Goal: Task Accomplishment & Management: Manage account settings

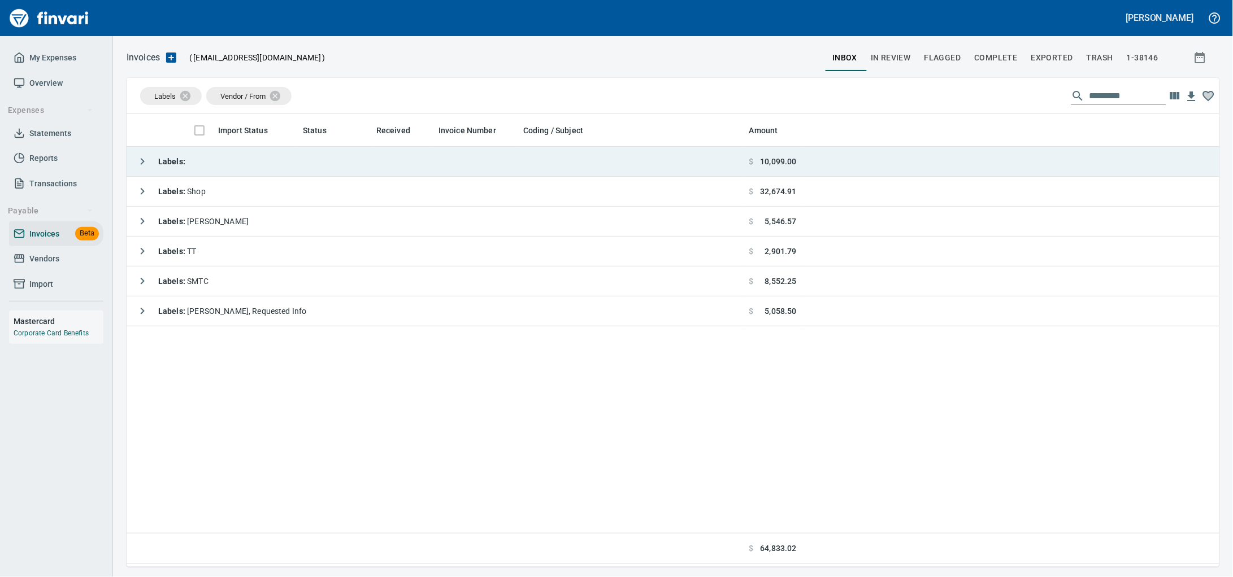
scroll to position [443, 1071]
click at [307, 173] on td "Labels :" at bounding box center [436, 162] width 618 height 30
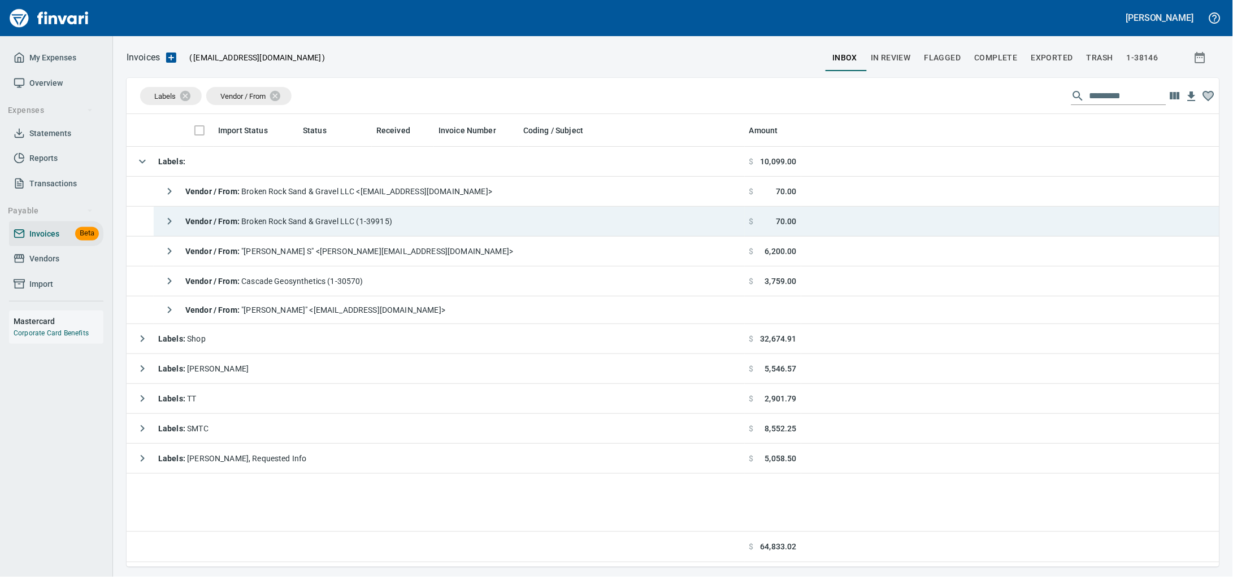
click at [338, 223] on span "Vendor / From : Broken Rock Sand & Gravel LLC (1-39915)" at bounding box center [288, 221] width 207 height 9
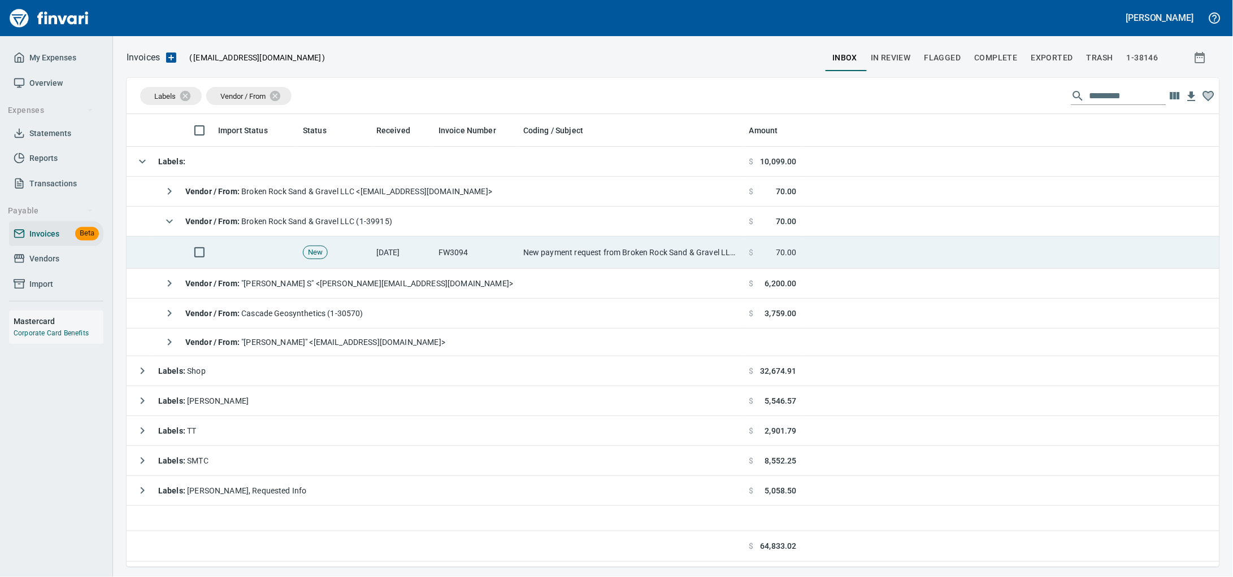
click at [649, 251] on td "New payment request from Broken Rock Sand & Gravel LLC - invoice FW3094" at bounding box center [632, 253] width 226 height 32
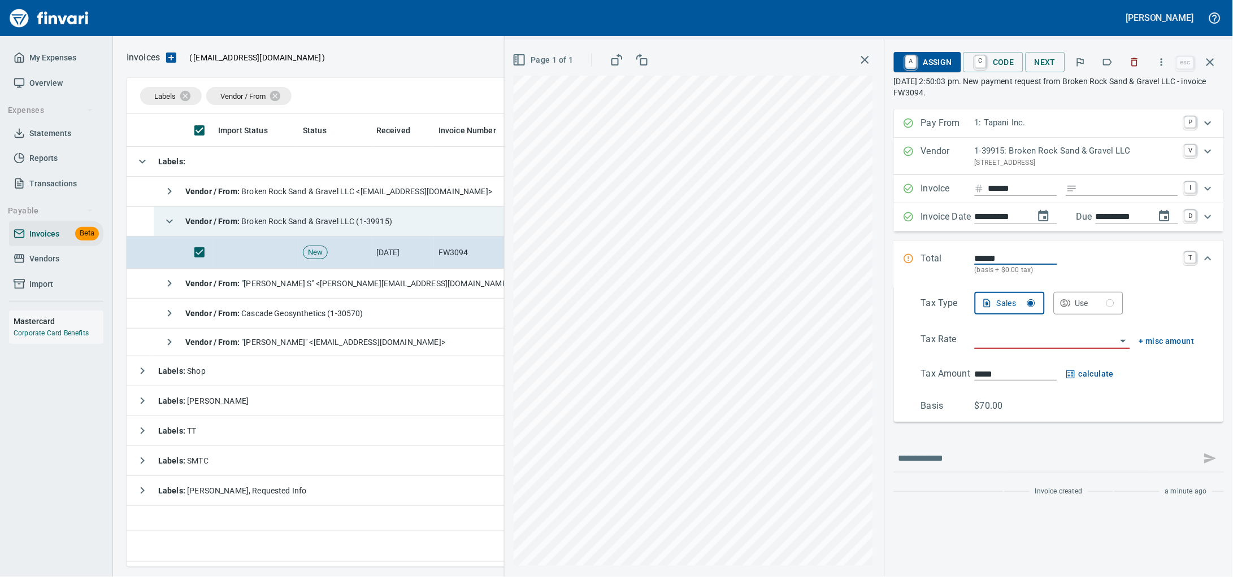
scroll to position [443, 1071]
click at [337, 232] on div "Vendor / From : Broken Rock Sand & Gravel LLC (1-39915)" at bounding box center [275, 221] width 234 height 23
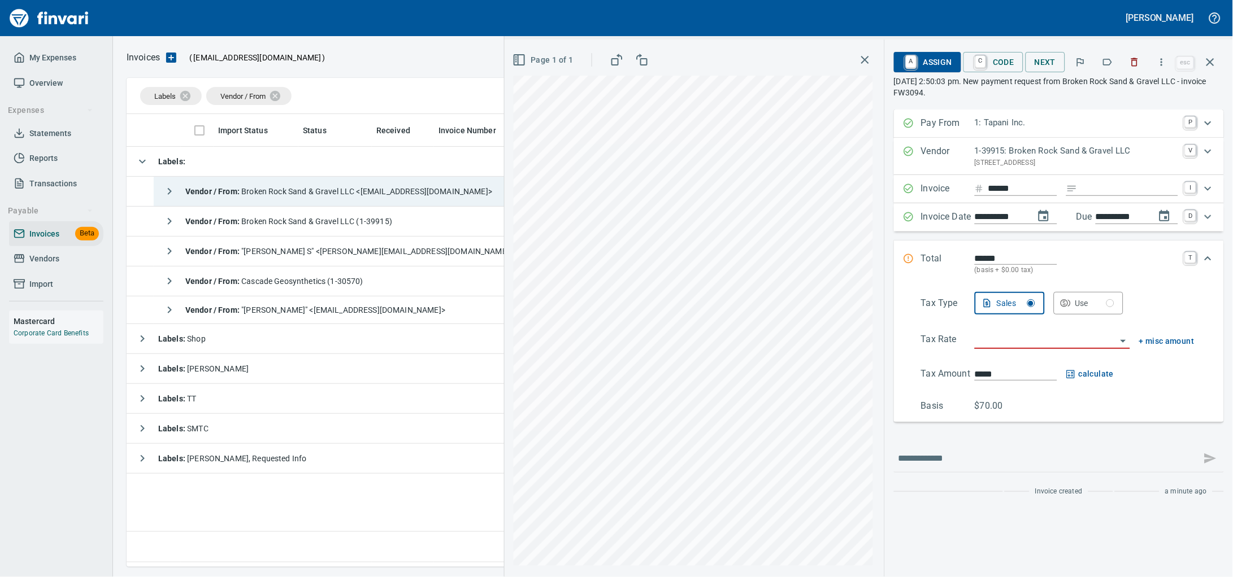
click at [364, 196] on span "Vendor / From : Broken Rock Sand & Gravel LLC <[EMAIL_ADDRESS][DOMAIN_NAME]>" at bounding box center [338, 191] width 307 height 9
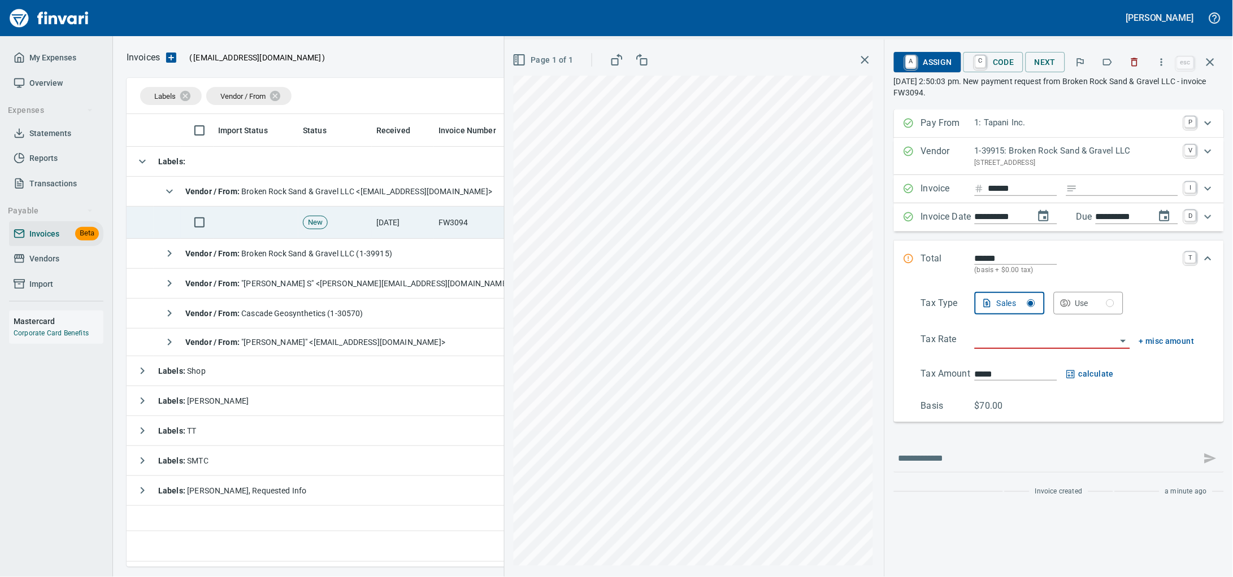
click at [371, 223] on td "New" at bounding box center [334, 223] width 73 height 32
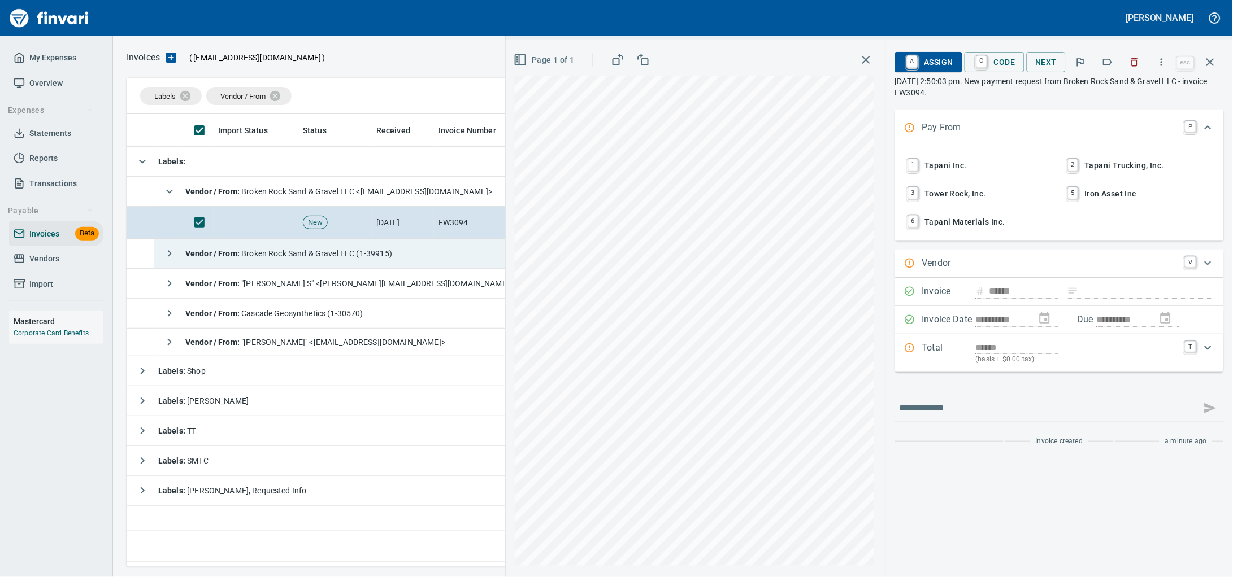
click at [392, 250] on div "Vendor / From : Broken Rock Sand & Gravel LLC (1-39915)" at bounding box center [275, 253] width 234 height 23
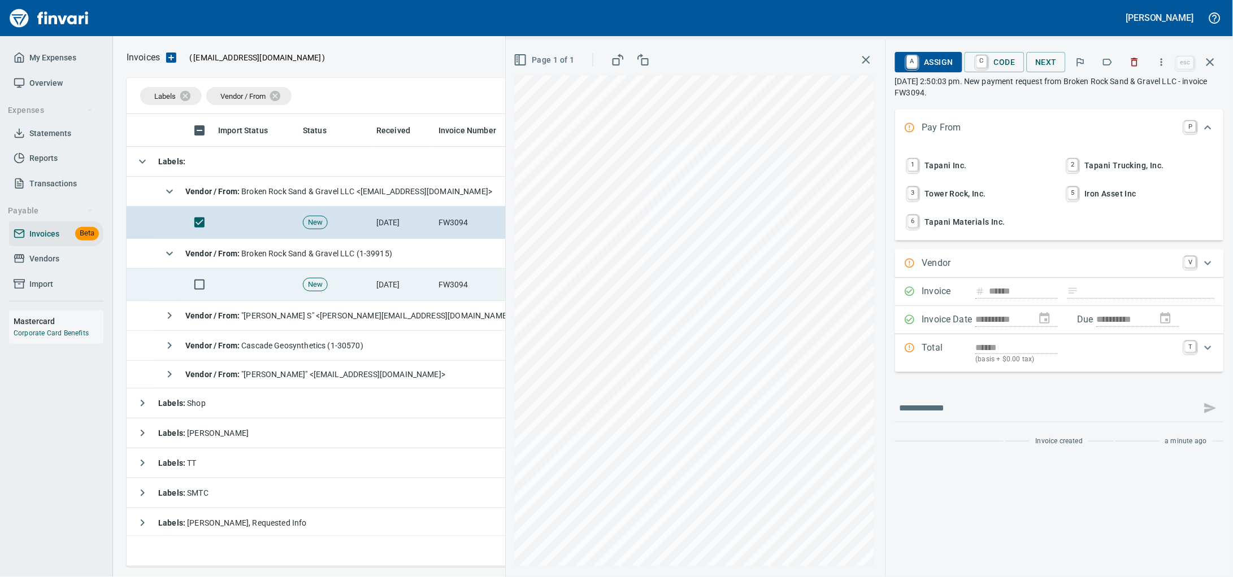
click at [365, 289] on td "New" at bounding box center [334, 285] width 73 height 32
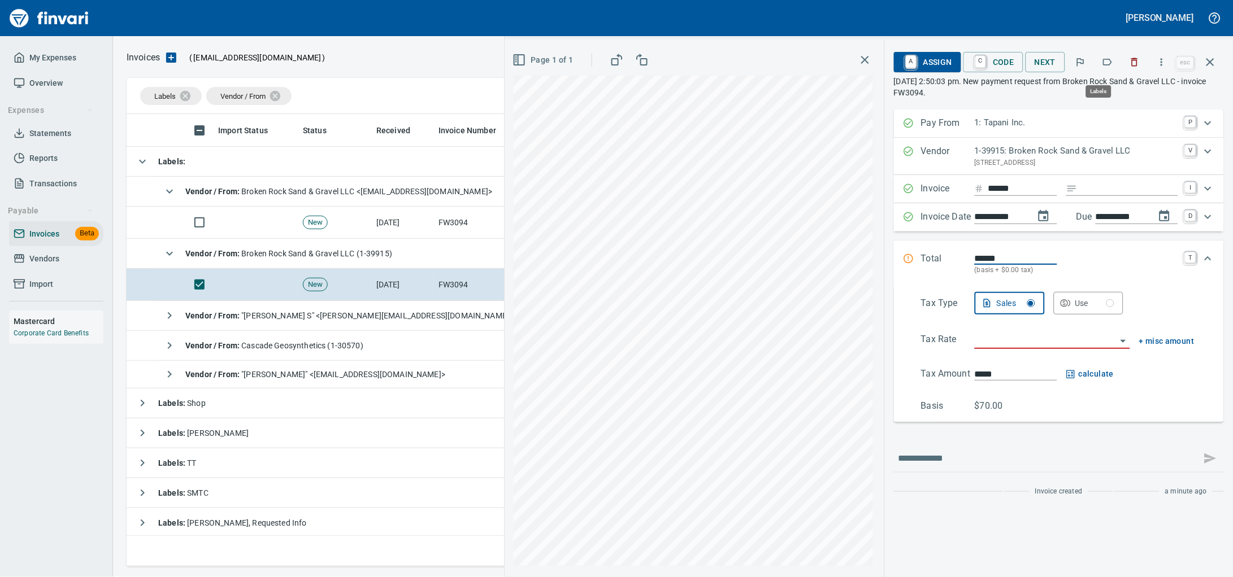
click at [1132, 60] on icon "button" at bounding box center [1135, 62] width 7 height 8
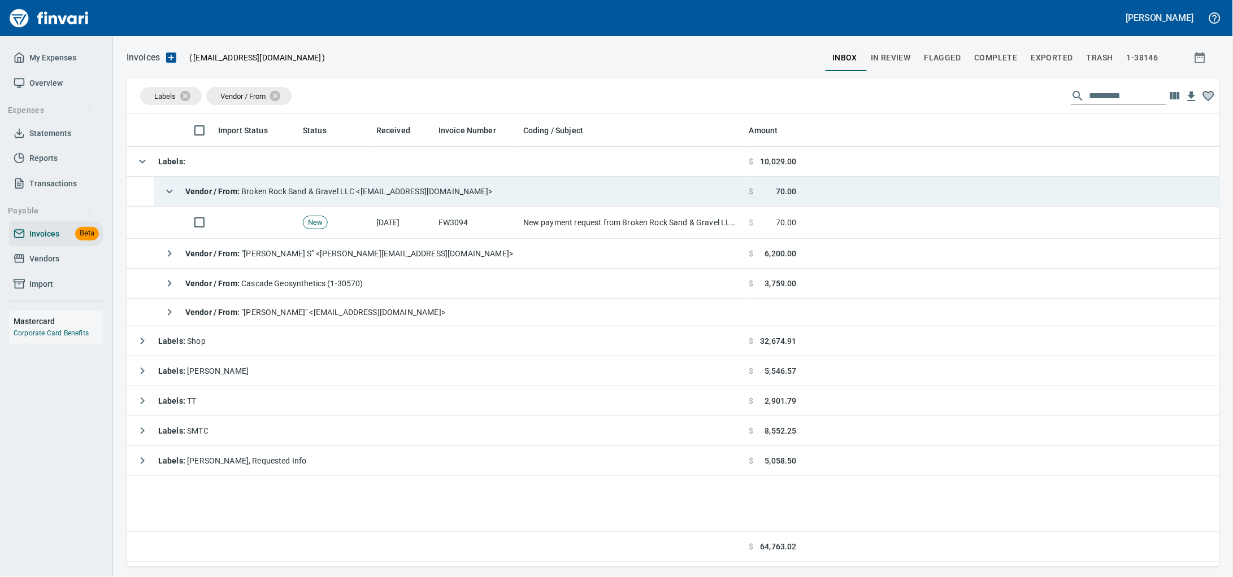
scroll to position [443, 1071]
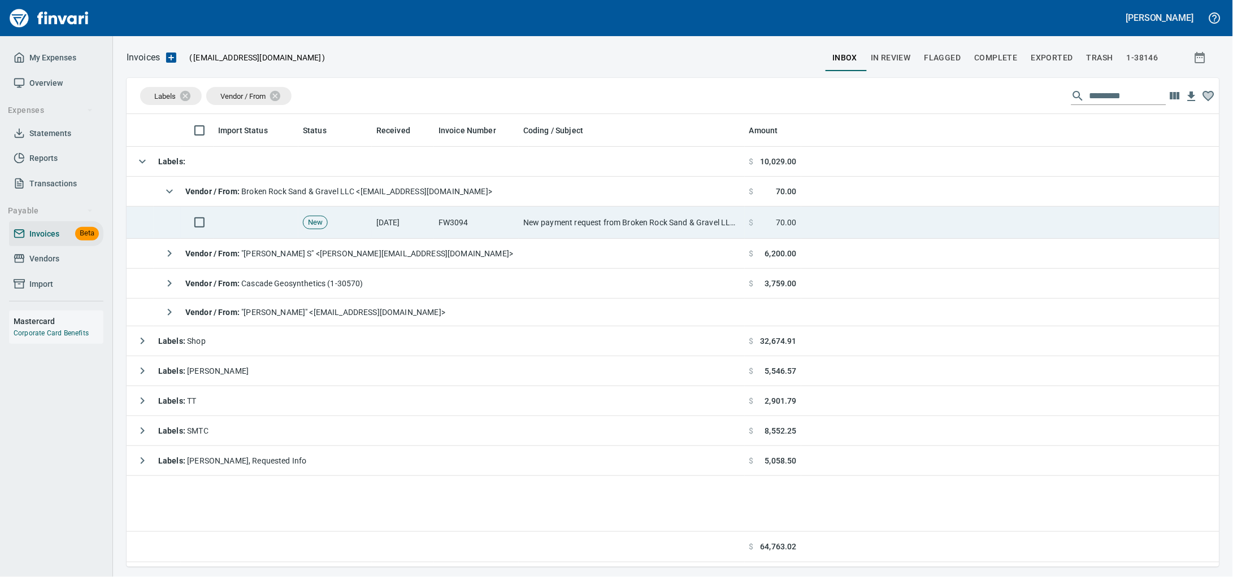
click at [446, 225] on td "FW3094" at bounding box center [476, 223] width 85 height 32
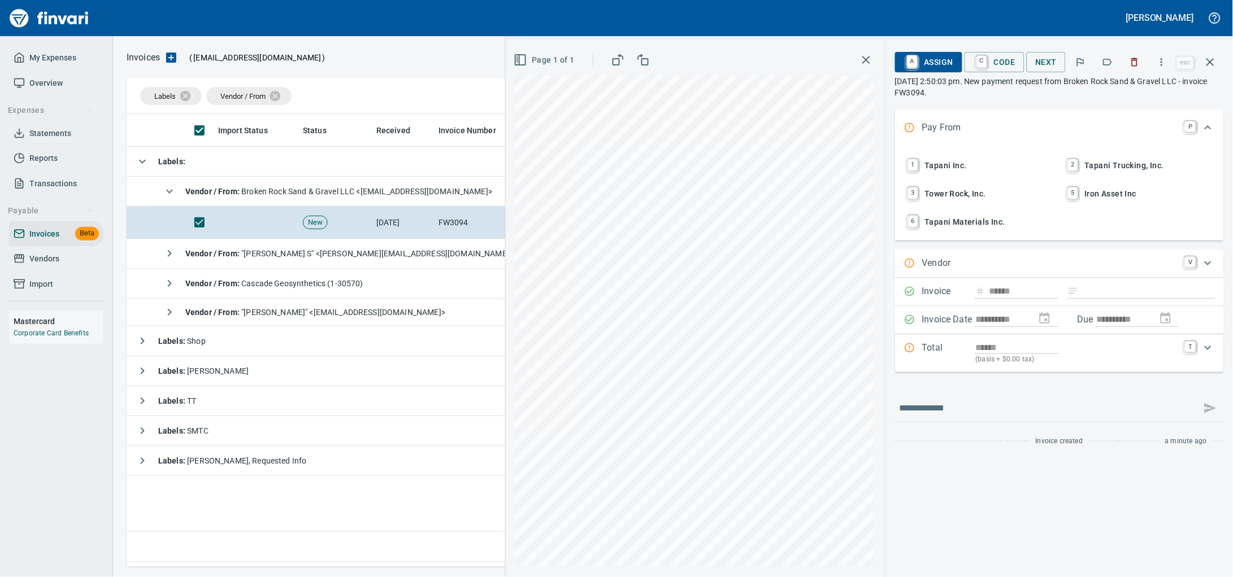
click at [942, 175] on span "1 Tapani Inc." at bounding box center [979, 165] width 149 height 19
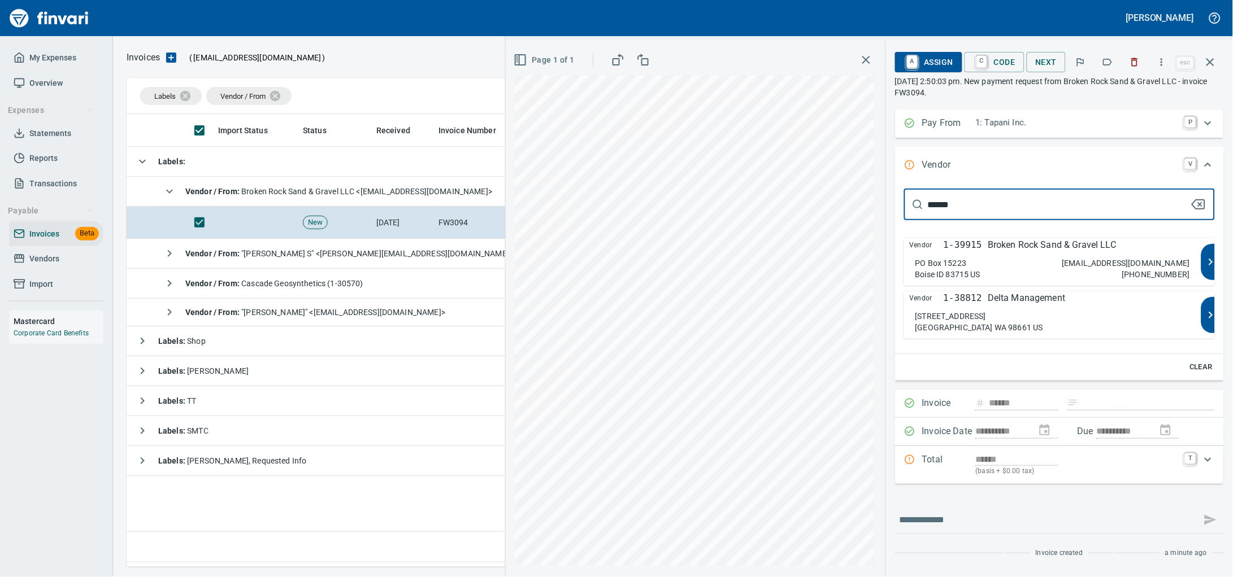
type input "******"
click at [1001, 252] on p "Broken Rock Sand & Gravel LLC" at bounding box center [1052, 245] width 128 height 14
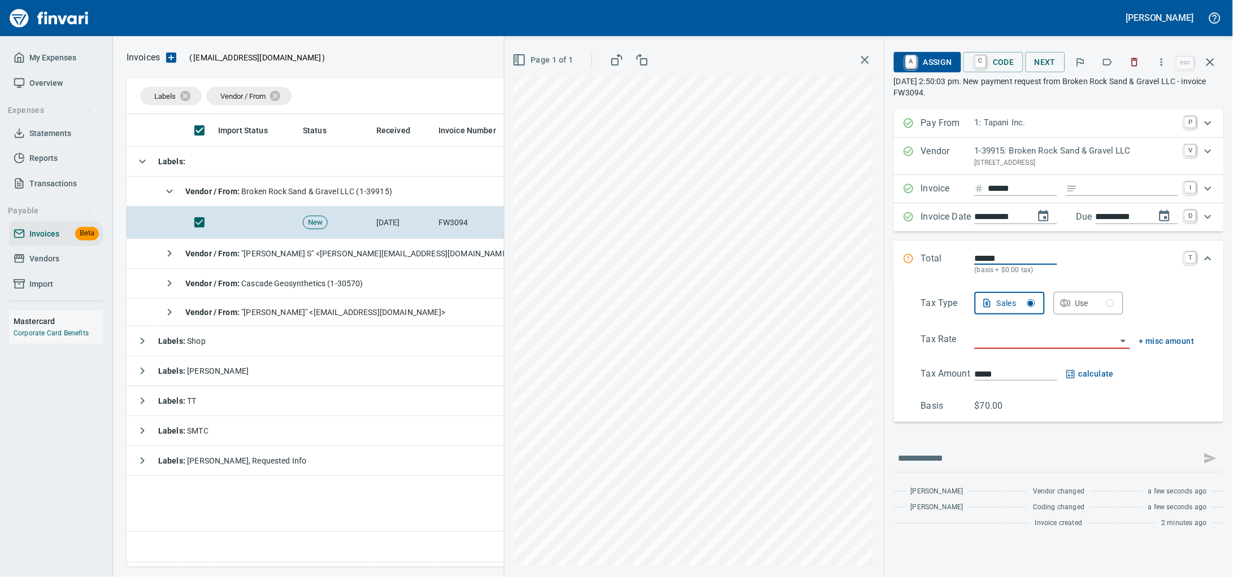
click at [1082, 196] on input "Expand" at bounding box center [1130, 189] width 96 height 14
type input "******"
click at [1006, 349] on input "search" at bounding box center [1046, 341] width 142 height 16
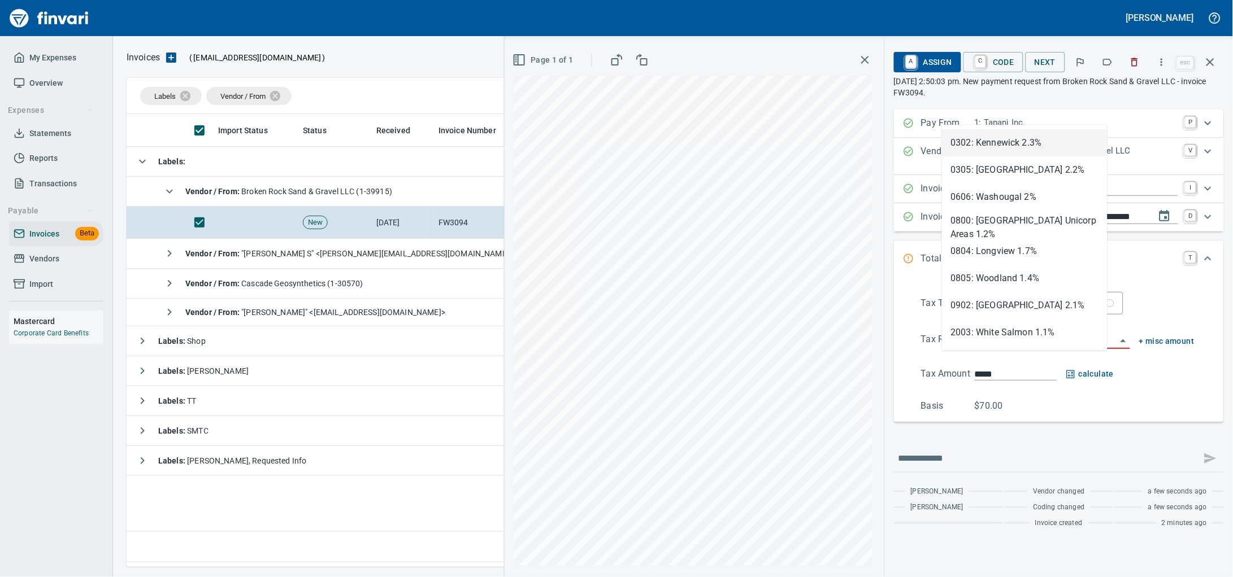
scroll to position [443, 1071]
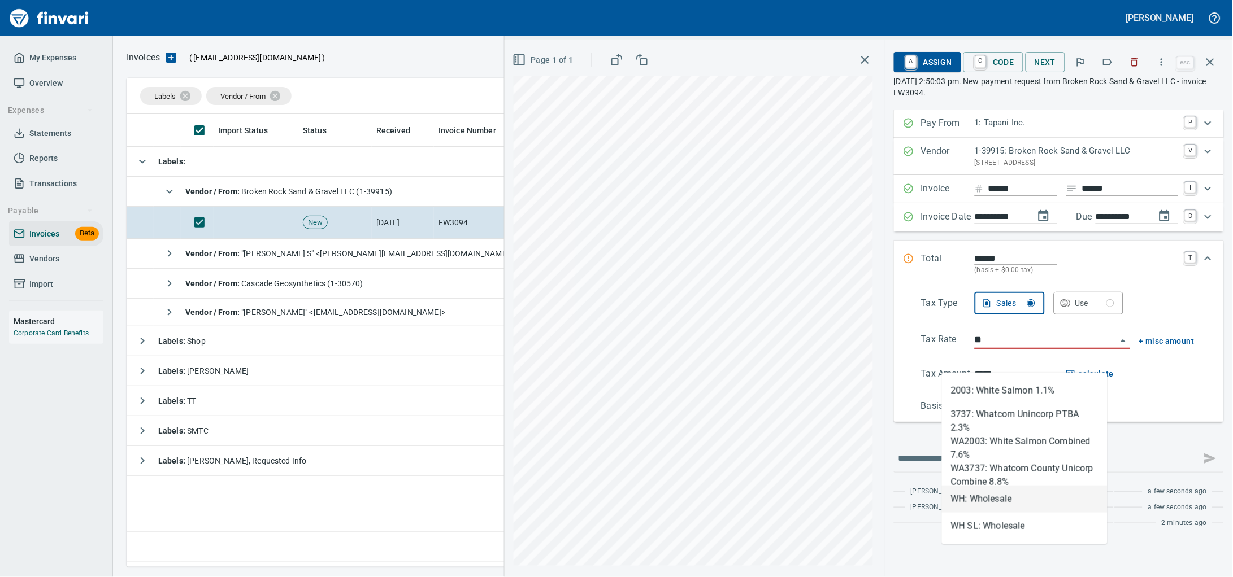
click at [1000, 497] on li "WH: Wholesale" at bounding box center [1025, 499] width 166 height 27
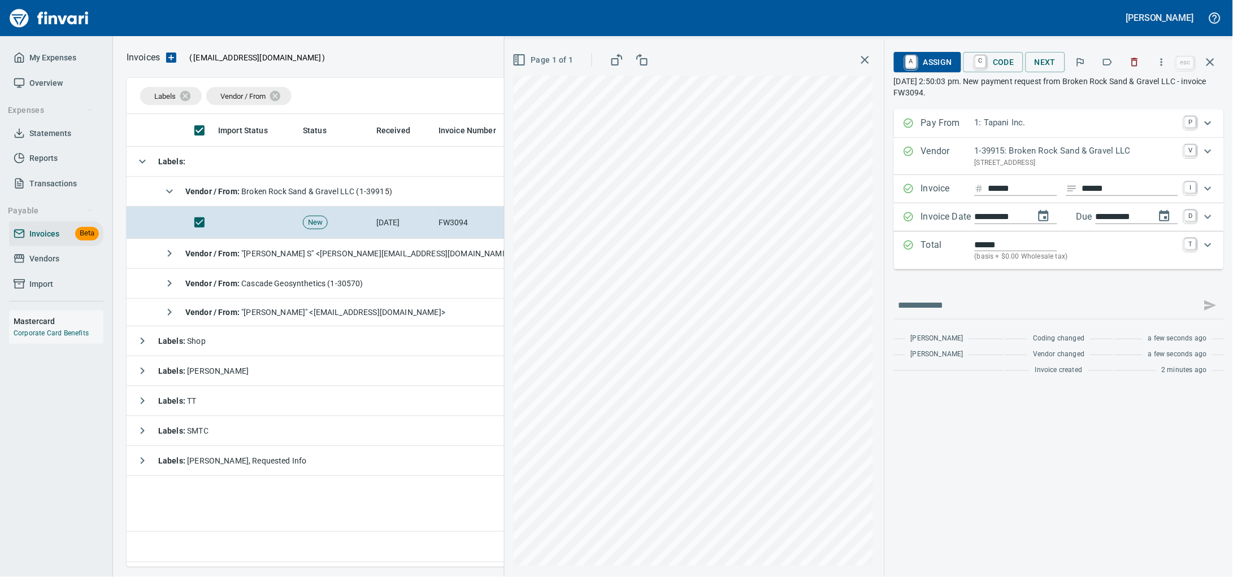
type input "**********"
click at [911, 62] on span "A Assign" at bounding box center [927, 62] width 49 height 19
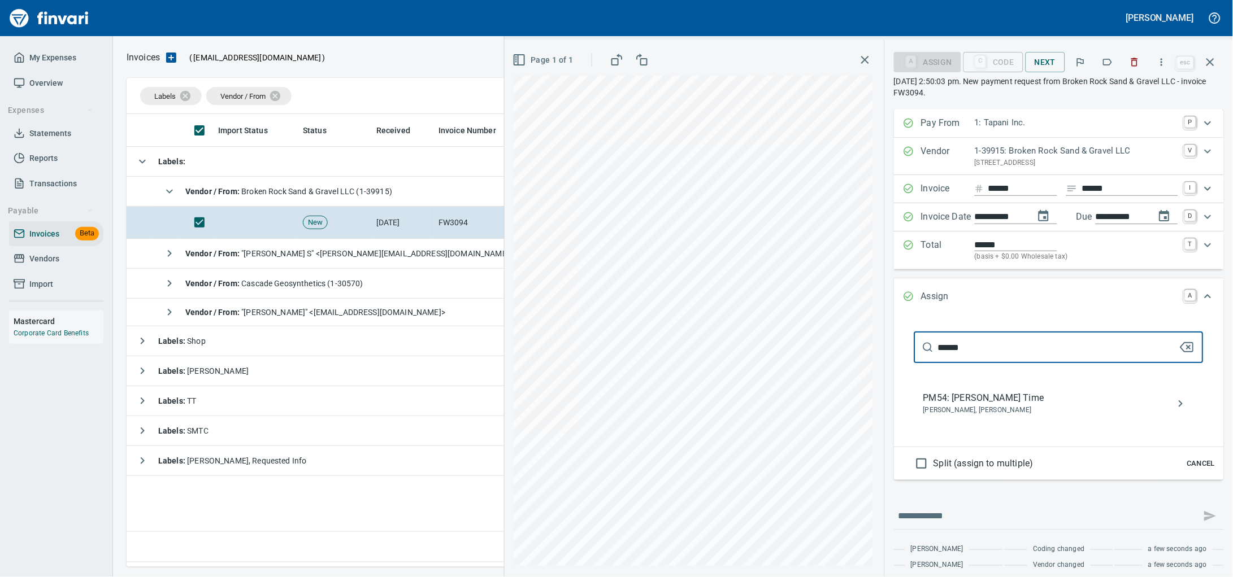
type input "******"
click at [986, 405] on span "PM54: [PERSON_NAME] Time" at bounding box center [1049, 399] width 253 height 14
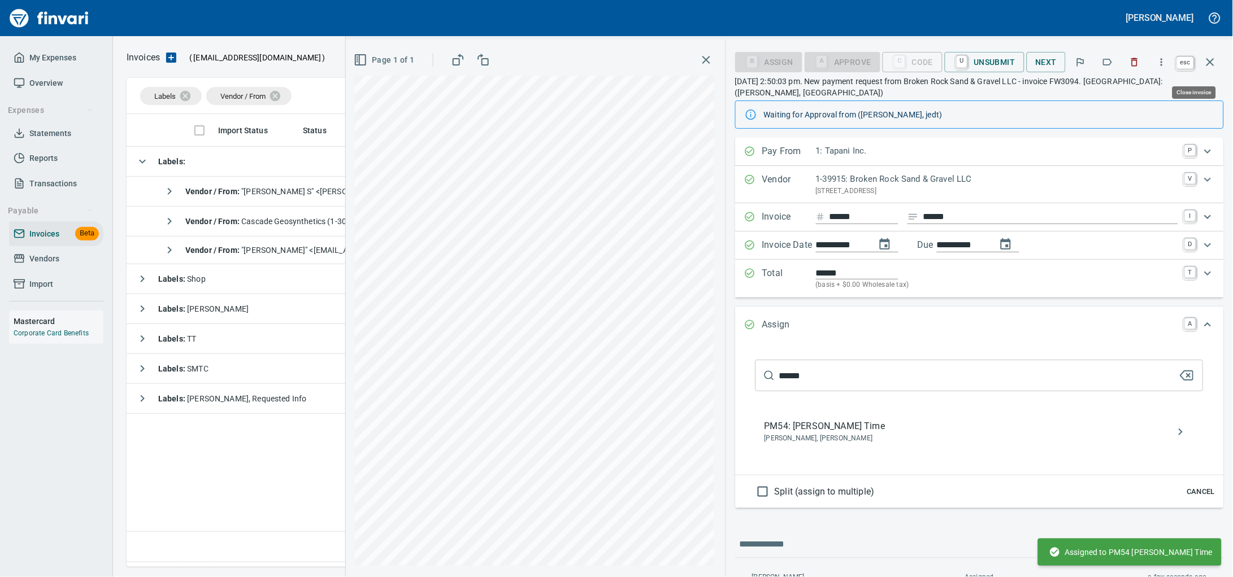
click at [1209, 64] on icon "button" at bounding box center [1210, 62] width 8 height 8
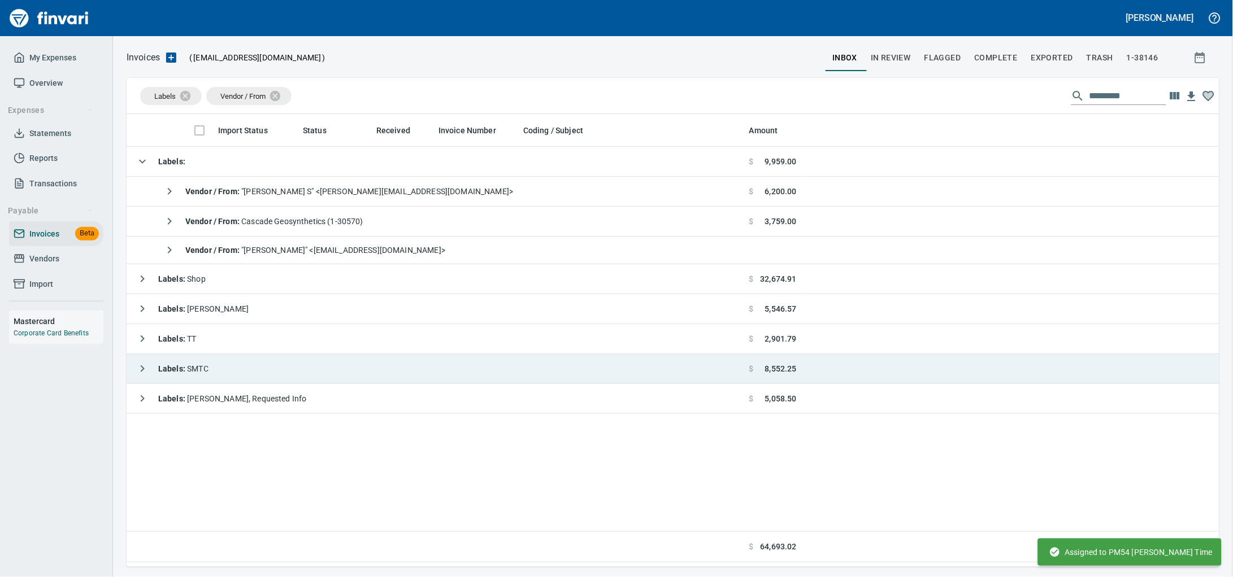
scroll to position [443, 1071]
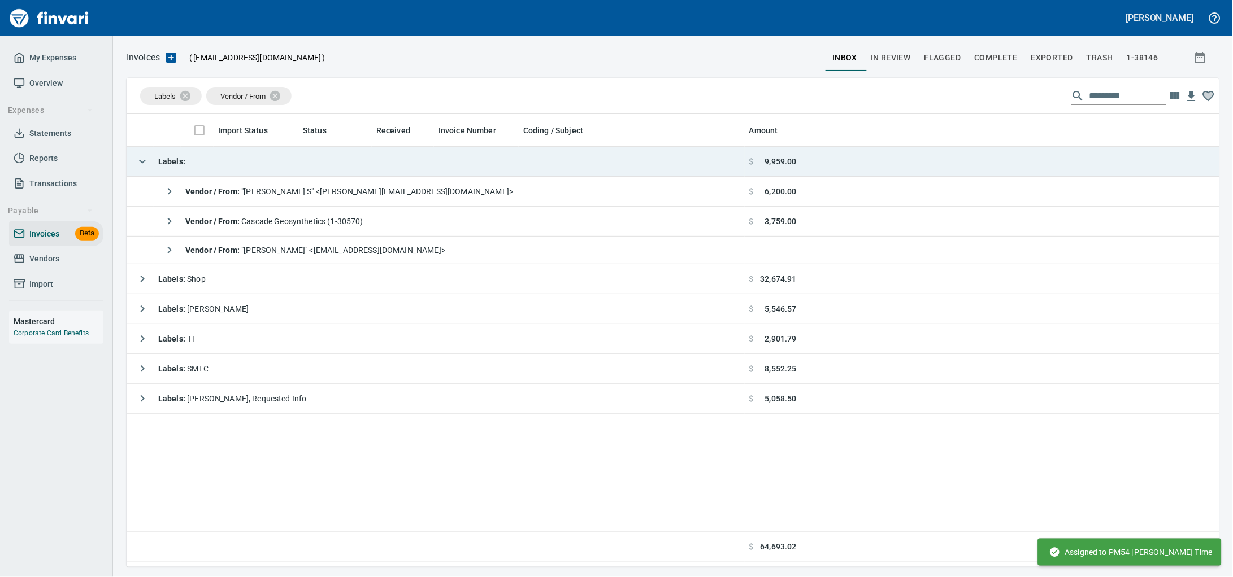
click at [260, 171] on td "Labels :" at bounding box center [436, 162] width 618 height 30
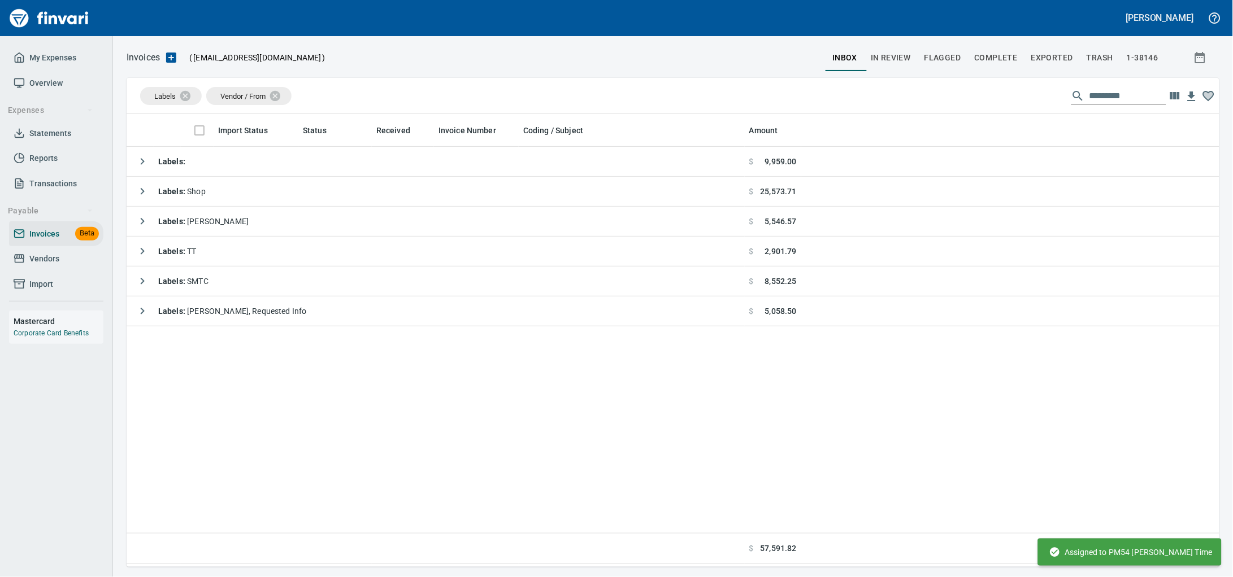
click at [36, 266] on span "Vendors" at bounding box center [44, 259] width 30 height 14
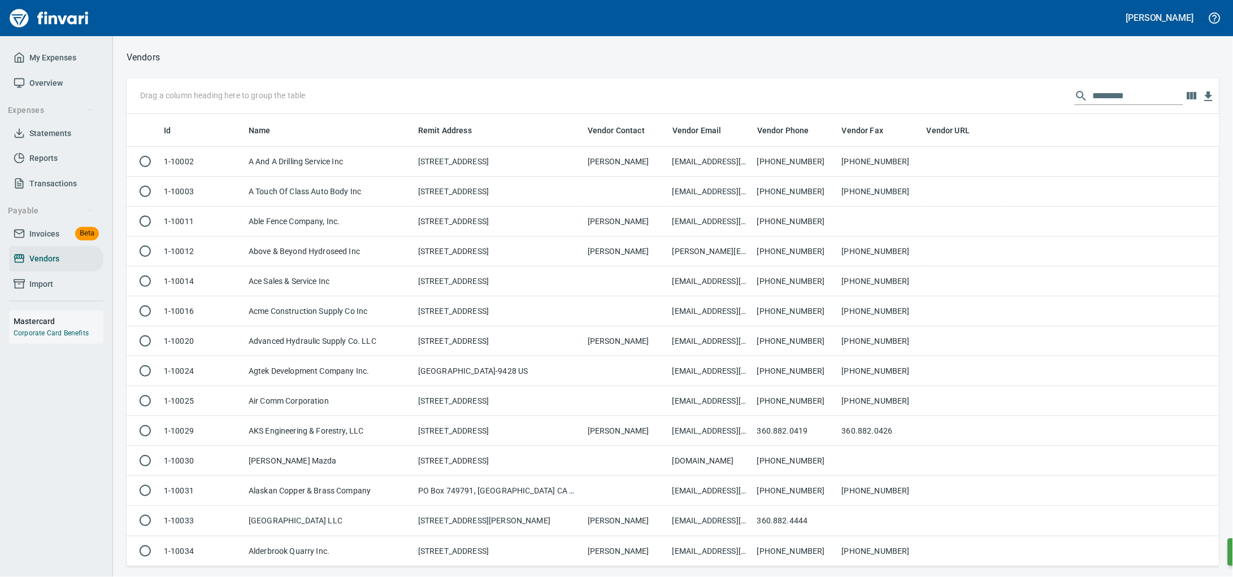
scroll to position [443, 1071]
click at [1129, 100] on input "text" at bounding box center [1138, 96] width 90 height 18
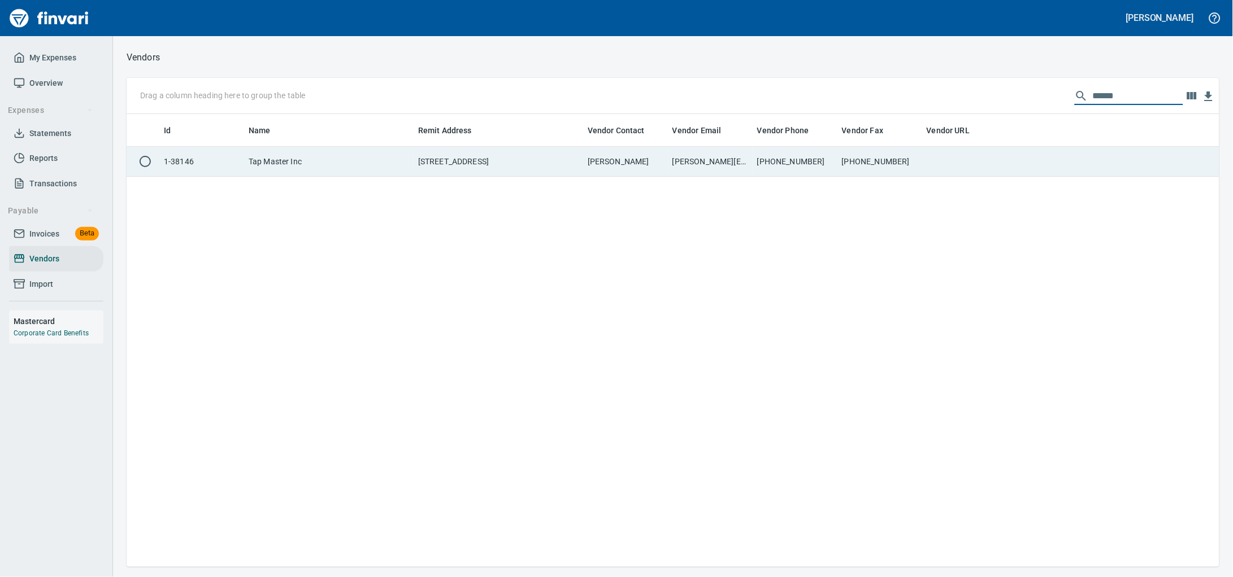
type input "******"
click at [722, 175] on td "[PERSON_NAME][EMAIL_ADDRESS][DOMAIN_NAME]" at bounding box center [710, 162] width 85 height 30
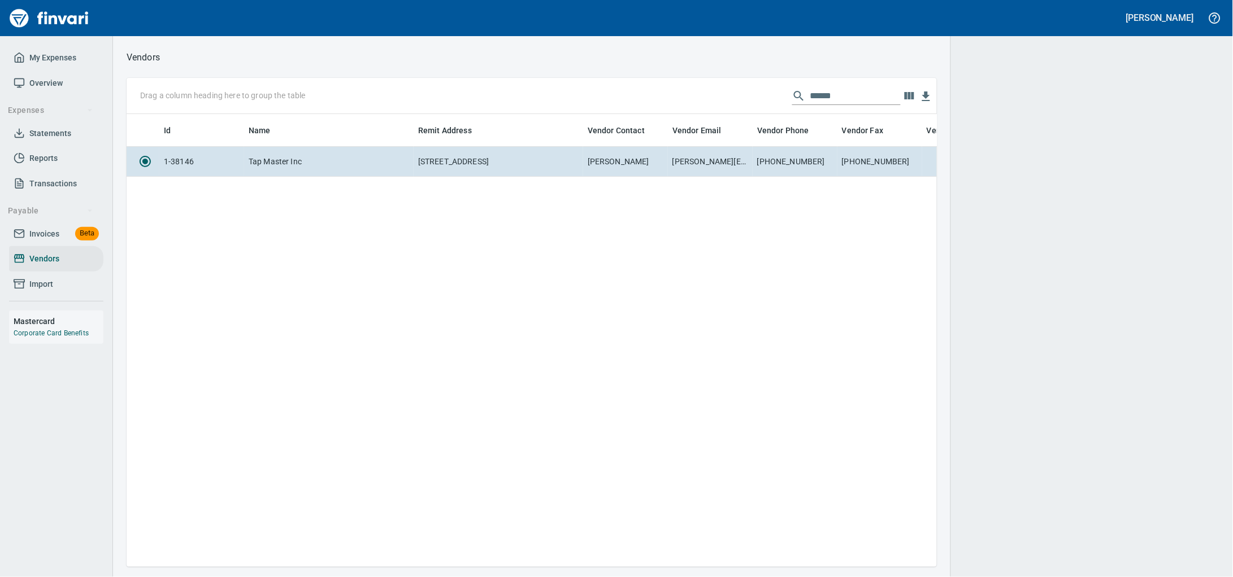
scroll to position [432, 800]
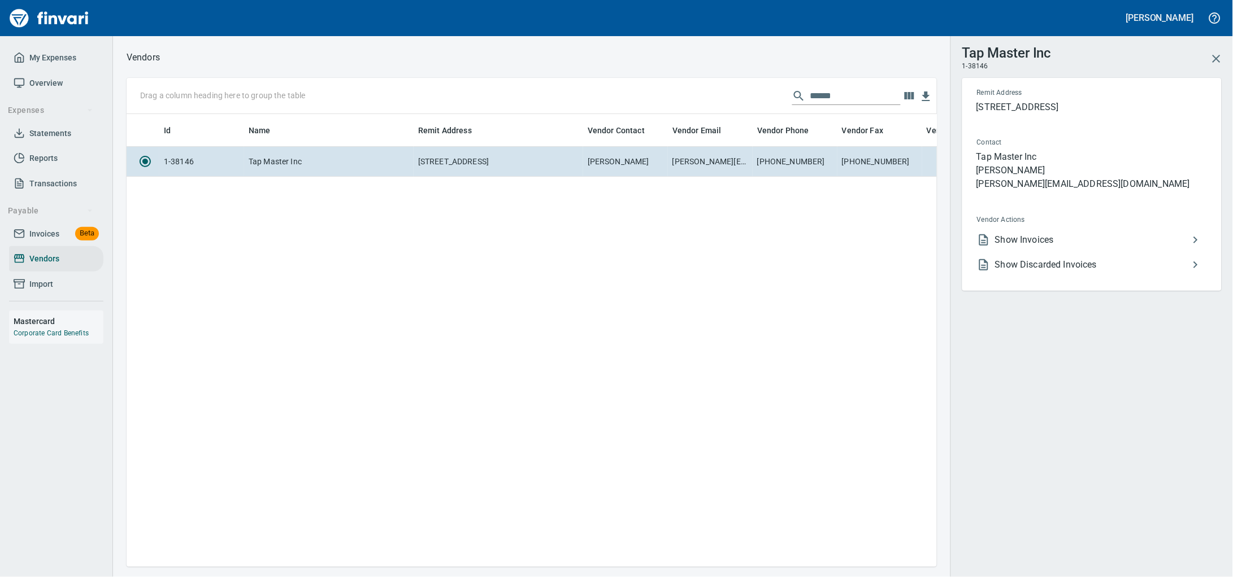
click at [1093, 247] on span "Show Invoices" at bounding box center [1092, 240] width 194 height 14
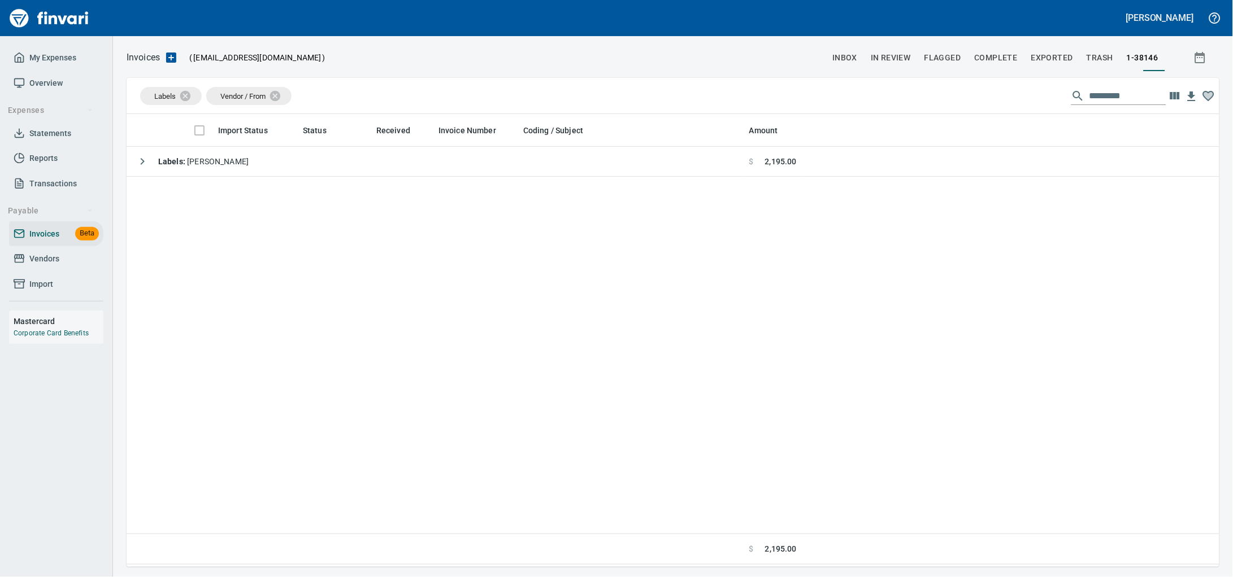
scroll to position [443, 1071]
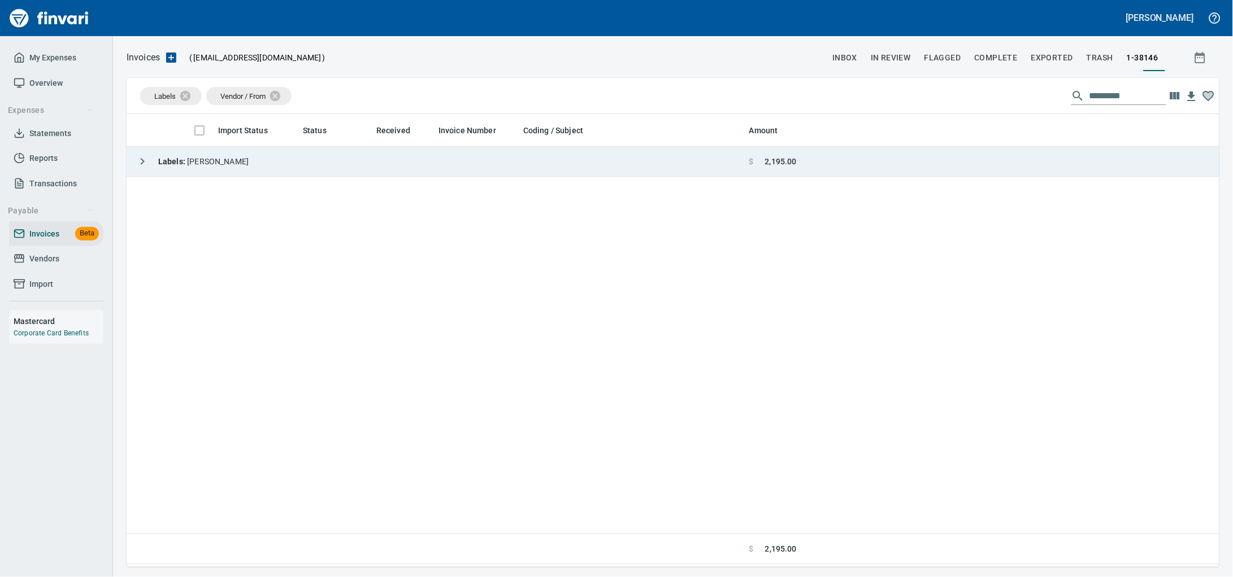
click at [365, 164] on td "Labels : [PERSON_NAME]" at bounding box center [436, 162] width 618 height 30
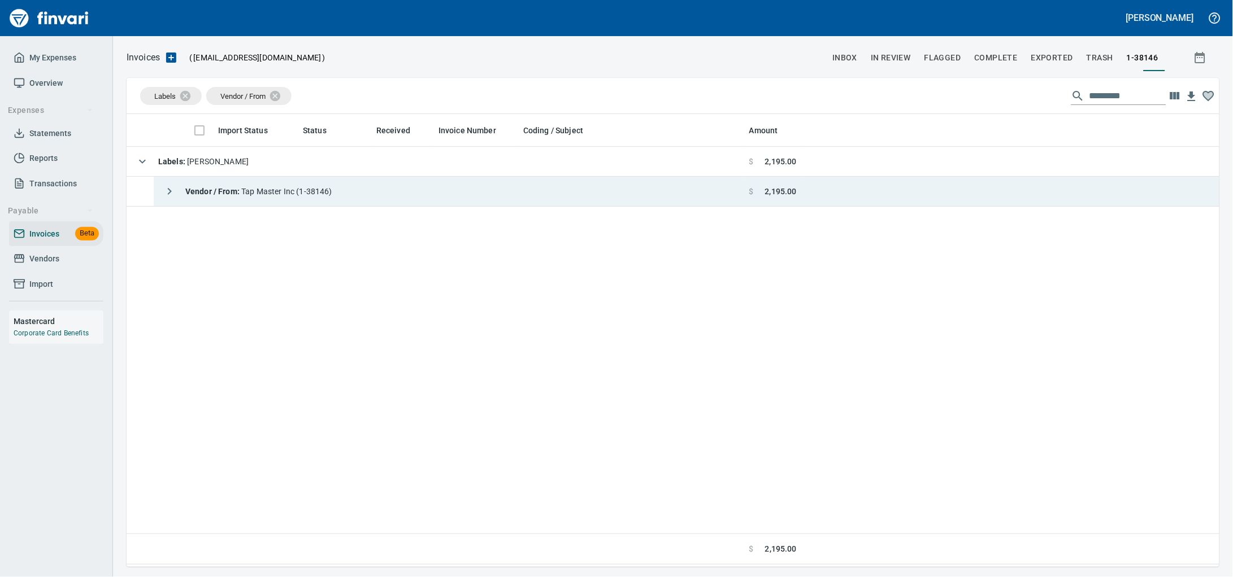
click at [303, 203] on div "Vendor / From : Tap Master Inc (1-38146)" at bounding box center [245, 191] width 174 height 23
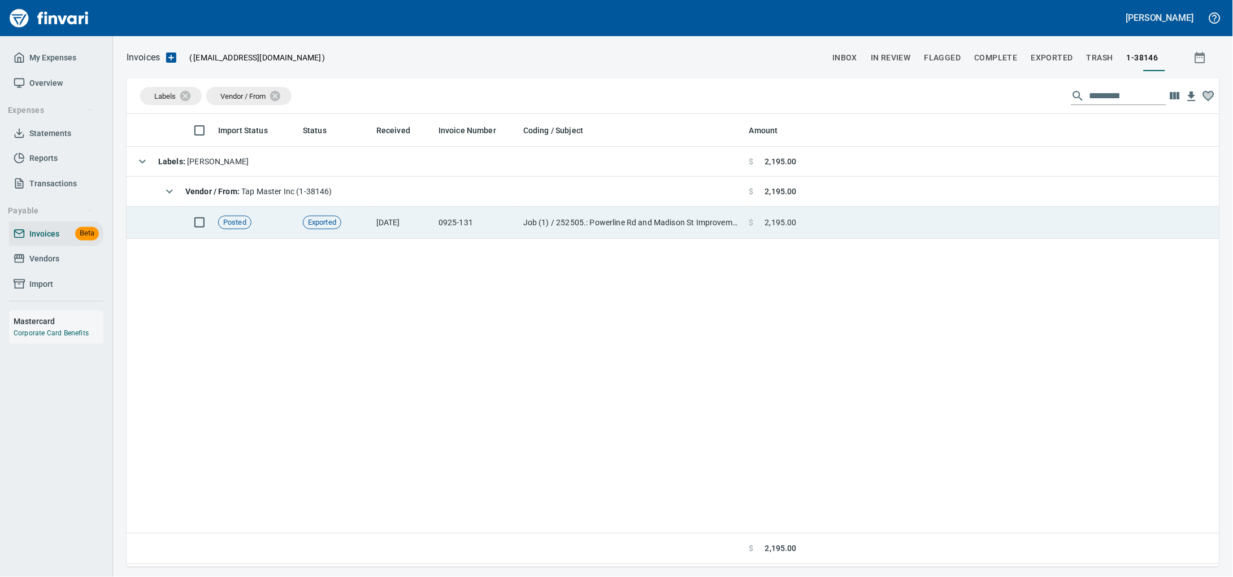
click at [331, 225] on span "Exported" at bounding box center [321, 223] width 37 height 11
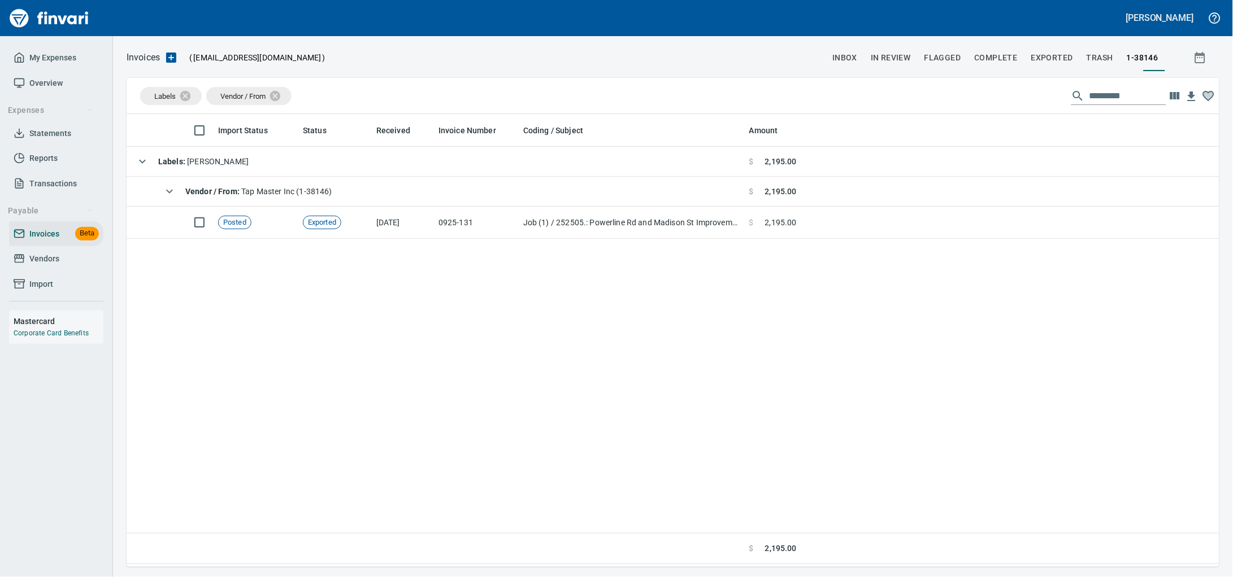
scroll to position [443, 1071]
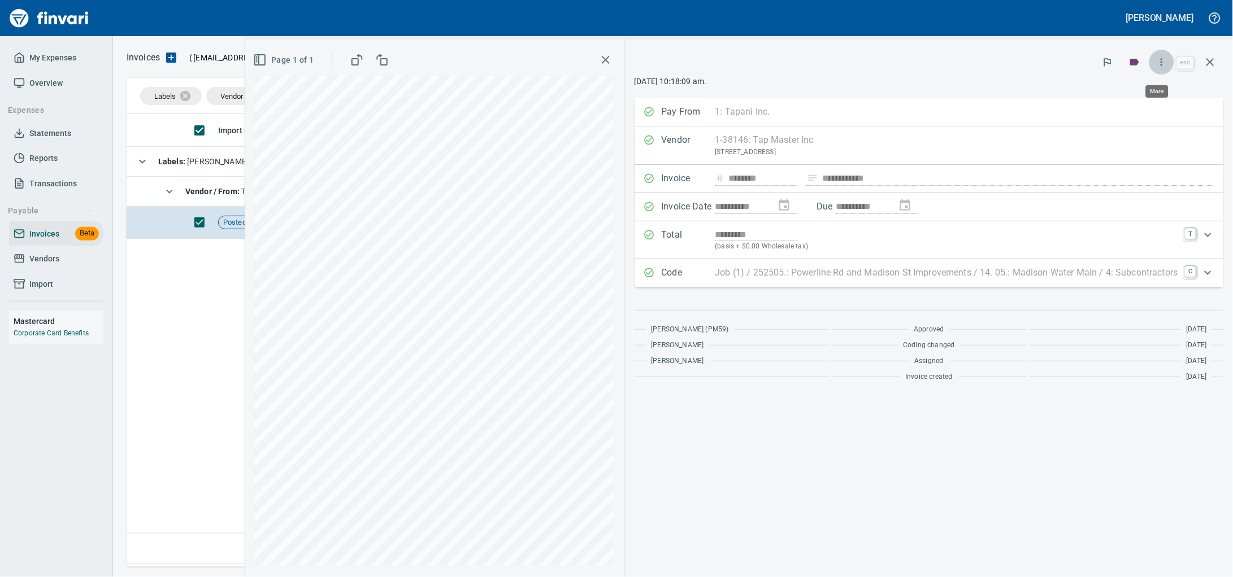
click at [1156, 66] on icon "button" at bounding box center [1161, 62] width 11 height 11
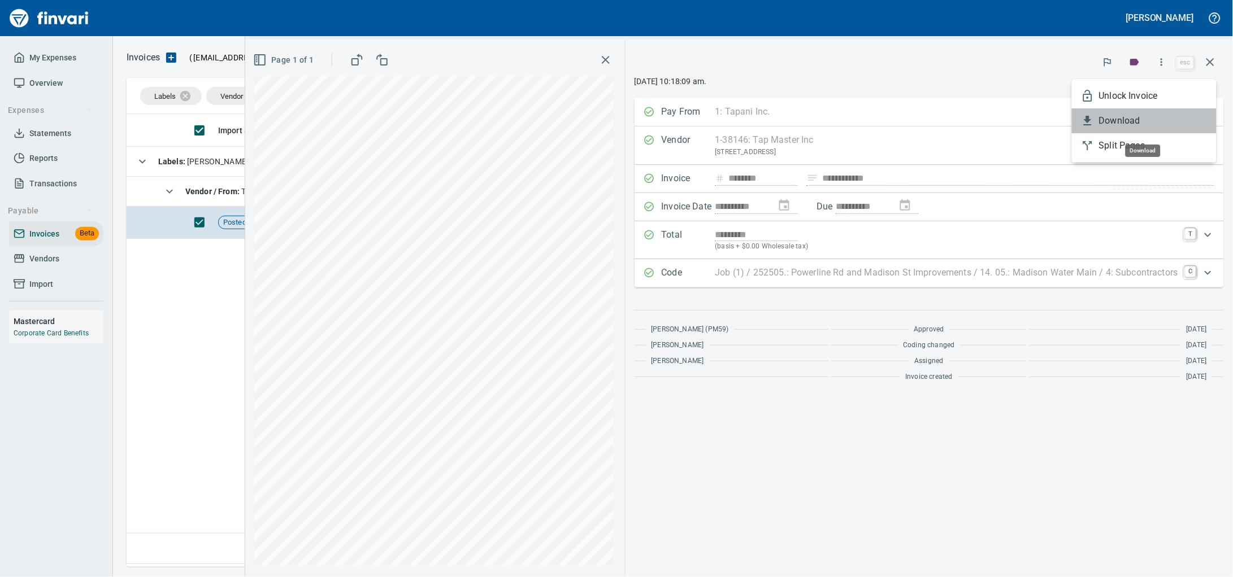
click at [1146, 125] on span "Download" at bounding box center [1153, 121] width 108 height 14
click at [1208, 58] on icon "button" at bounding box center [1211, 62] width 14 height 14
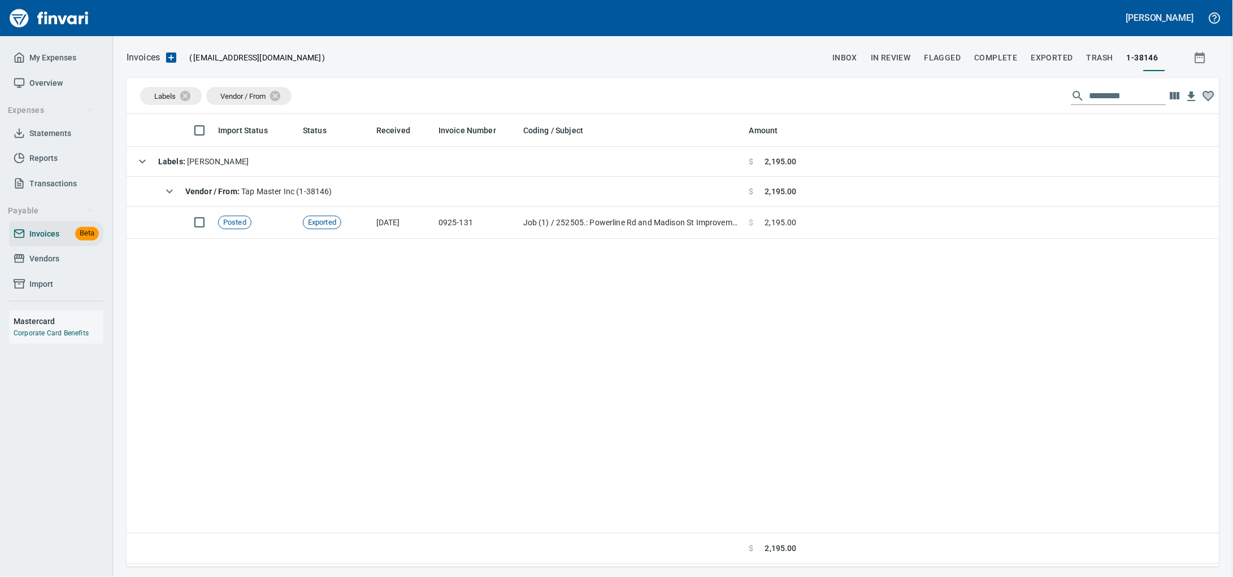
scroll to position [443, 1071]
drag, startPoint x: 69, startPoint y: 270, endPoint x: 110, endPoint y: 266, distance: 41.4
click at [69, 266] on span "Vendors" at bounding box center [56, 259] width 85 height 14
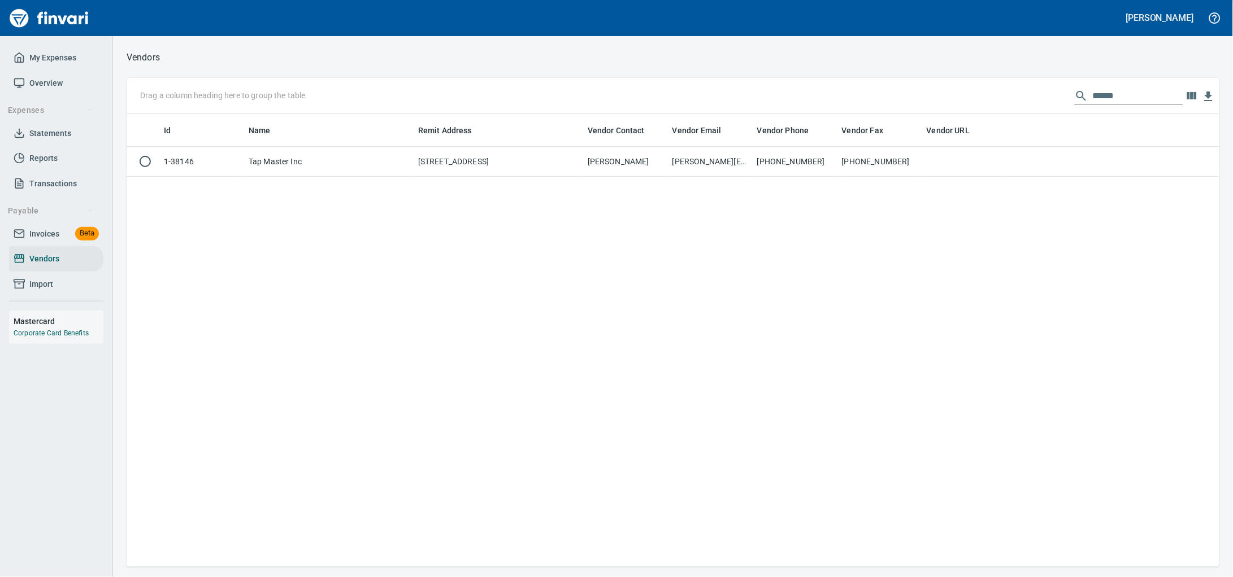
scroll to position [443, 1071]
drag, startPoint x: 1132, startPoint y: 95, endPoint x: 780, endPoint y: 114, distance: 352.5
click at [784, 112] on div "Drag a column heading here to group the table ******" at bounding box center [673, 96] width 1093 height 36
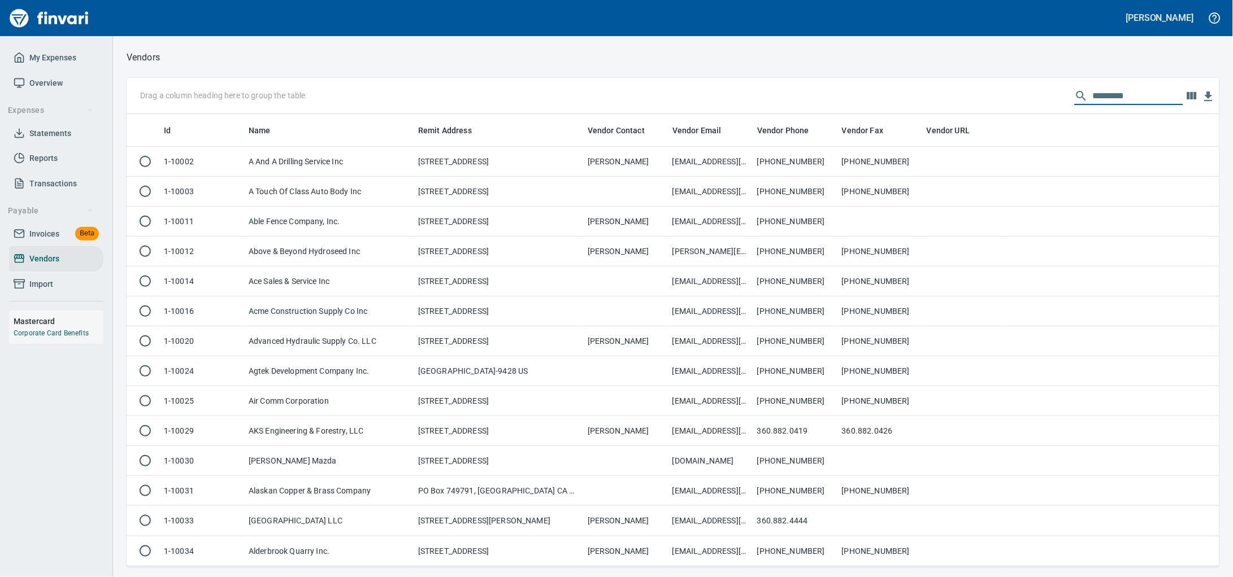
click at [44, 241] on span "Invoices" at bounding box center [44, 234] width 30 height 14
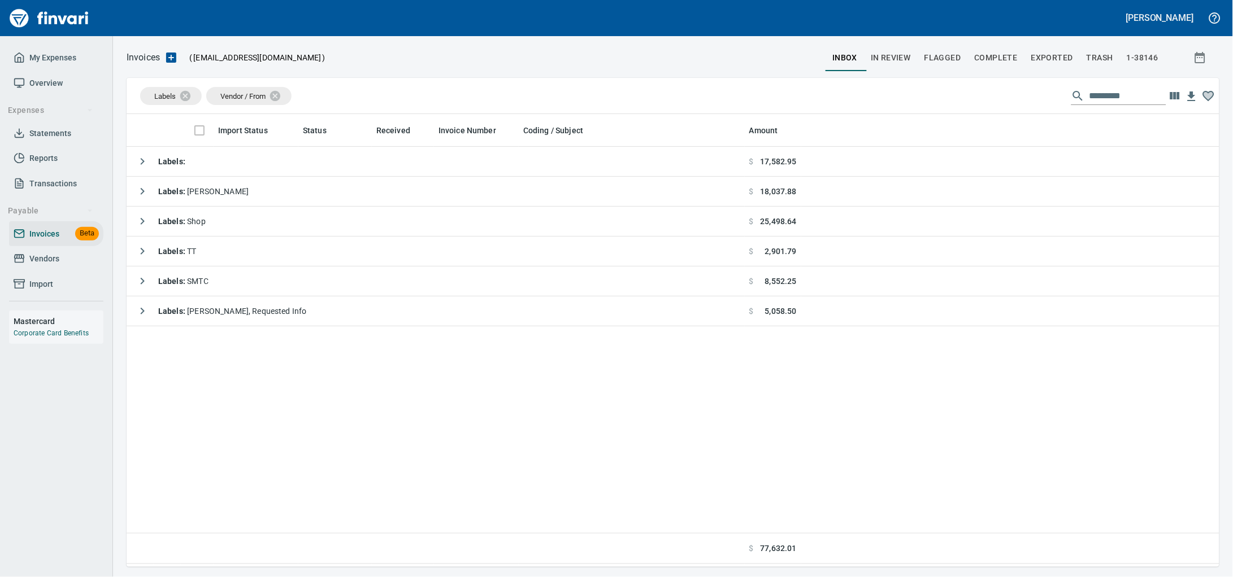
scroll to position [443, 1071]
